Goal: Task Accomplishment & Management: Complete application form

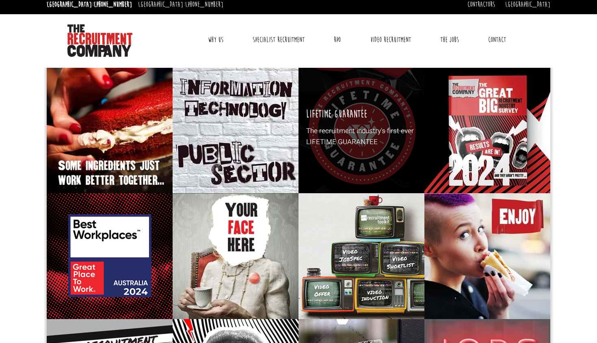
scroll to position [12, 0]
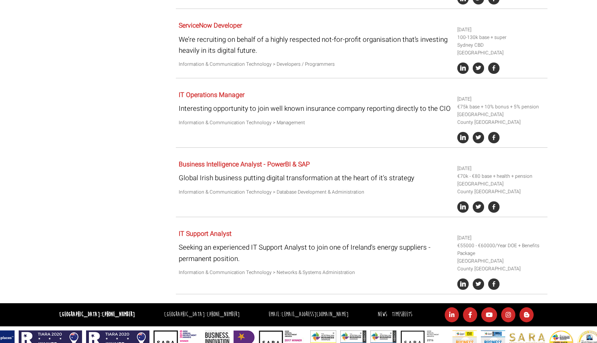
scroll to position [1051, 0]
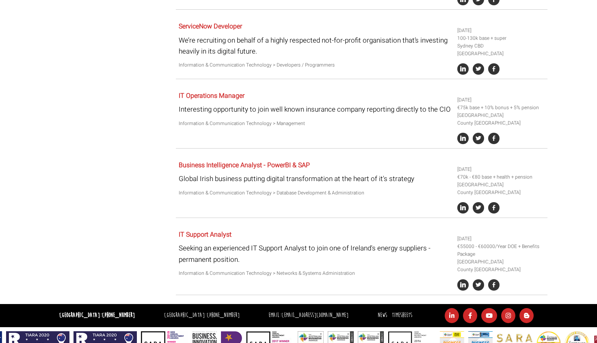
click at [261, 173] on p "Global Irish business putting digital transformation at the heart of it's strat…" at bounding box center [315, 178] width 272 height 11
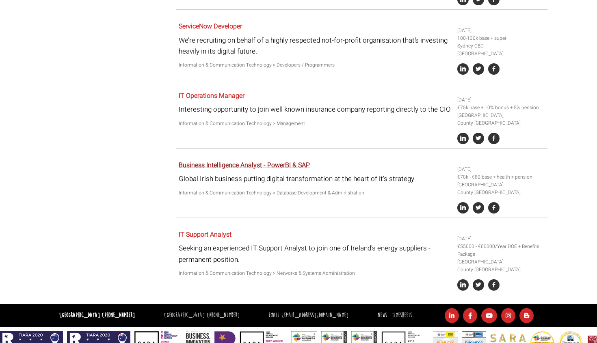
click at [251, 160] on link "Business Intelligence Analyst - PowerBI & SAP" at bounding box center [244, 165] width 131 height 10
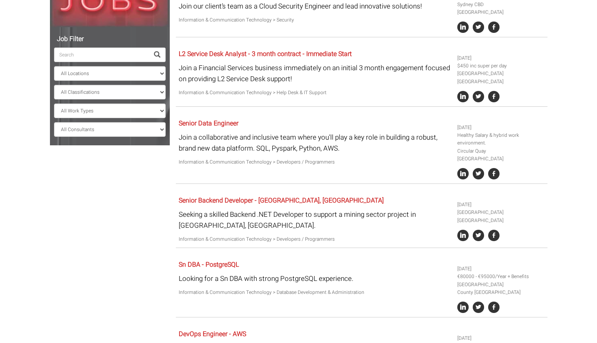
scroll to position [0, 0]
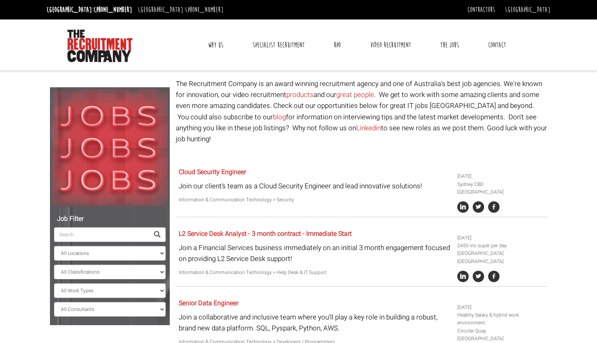
click at [95, 237] on input "search" at bounding box center [101, 234] width 95 height 15
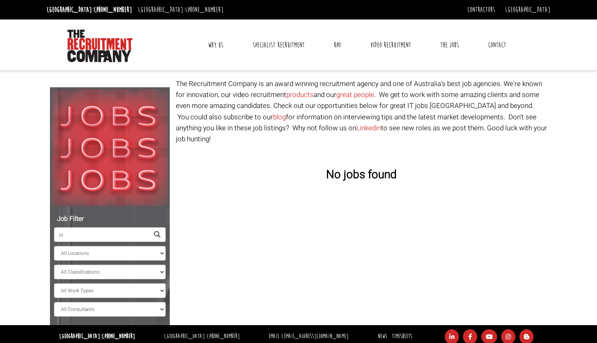
type input "j"
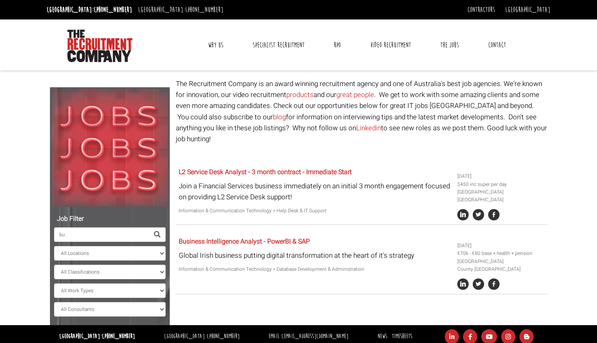
type input "b"
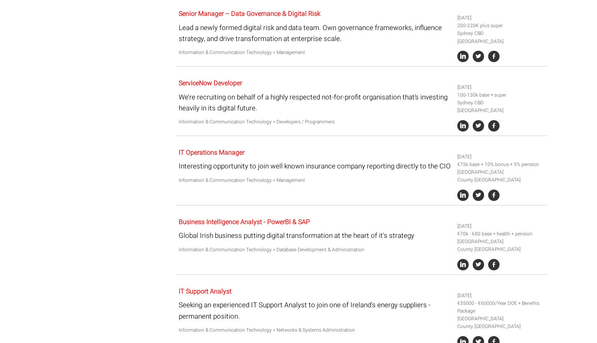
scroll to position [992, 0]
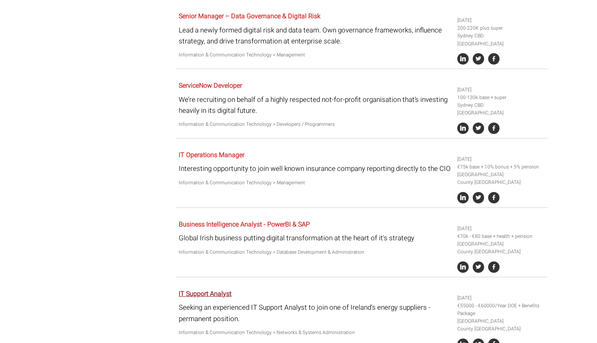
click at [218, 289] on link "IT Support Analyst" at bounding box center [205, 294] width 53 height 10
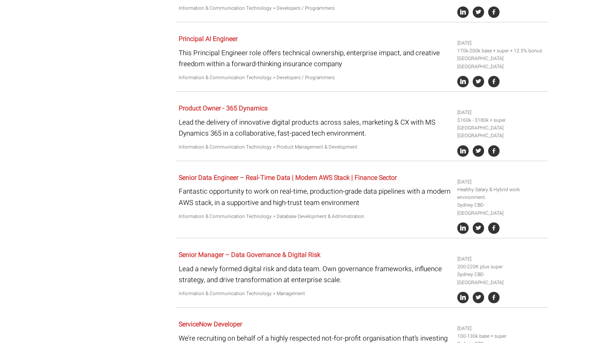
scroll to position [752, 0]
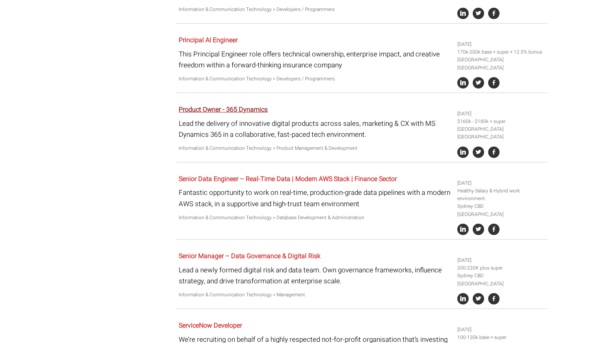
click at [245, 105] on link "Product Owner - 365 Dynamics" at bounding box center [223, 110] width 89 height 10
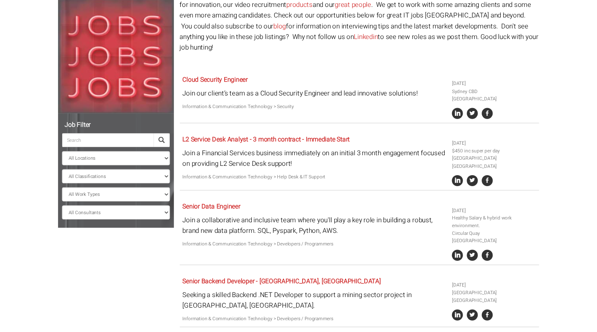
scroll to position [90, 0]
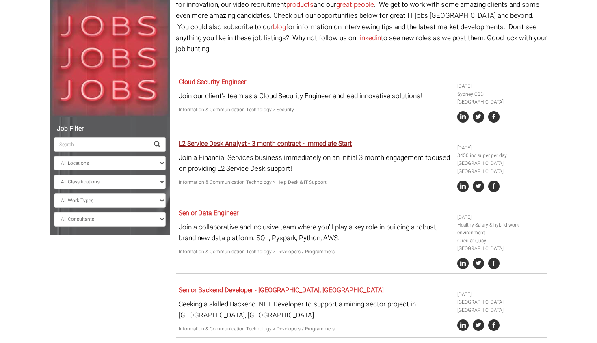
click at [235, 139] on link "L2 Service Desk Analyst - 3 month contract - Immediate Start" at bounding box center [265, 144] width 173 height 10
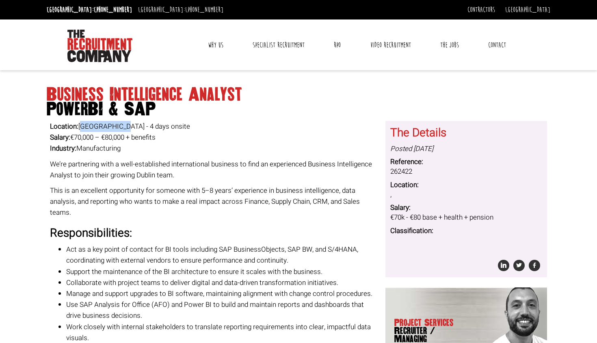
drag, startPoint x: 81, startPoint y: 127, endPoint x: 119, endPoint y: 130, distance: 37.9
click at [119, 130] on p "Location: North Dublin - 4 days onsite Salary: €70,000 – €80,000 + benefits Ind…" at bounding box center [215, 137] width 330 height 33
click at [230, 182] on div "Location: North Dublin - 4 days onsite Salary: €70,000 – €80,000 + benefits Ind…" at bounding box center [215, 344] width 330 height 447
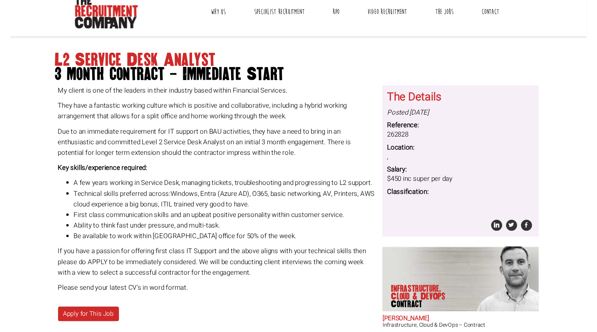
scroll to position [47, 0]
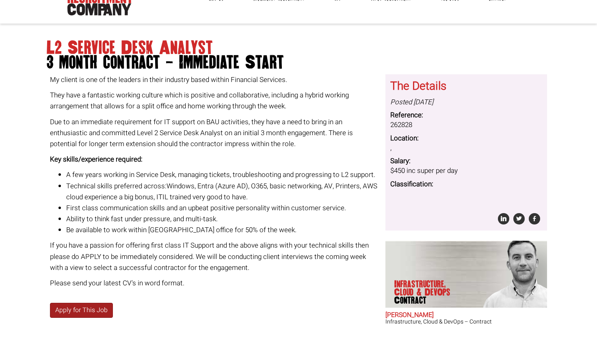
click at [77, 307] on link "Apply for This Job" at bounding box center [81, 310] width 63 height 15
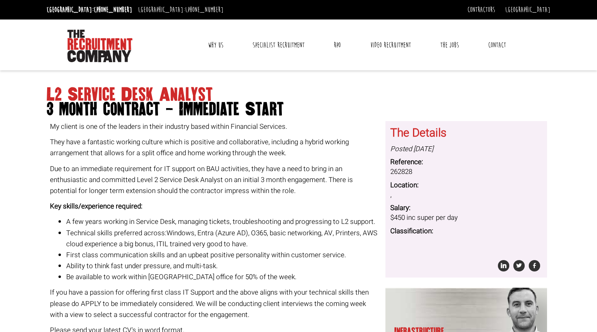
scroll to position [0, 0]
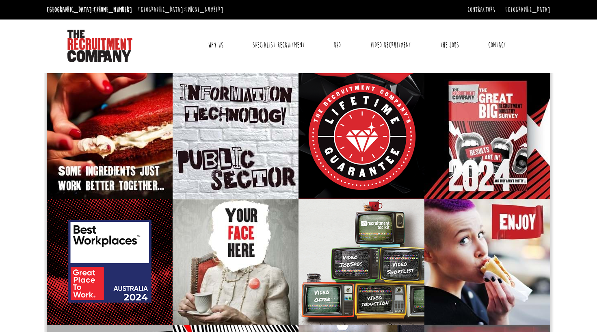
scroll to position [12, 0]
